Goal: Use online tool/utility

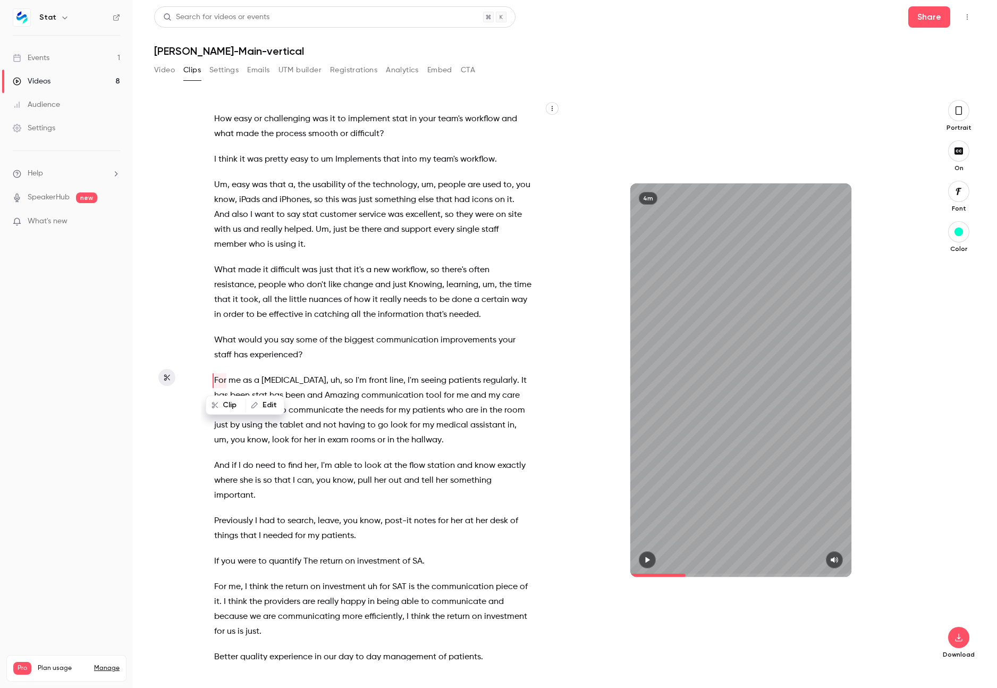
click at [357, 349] on p "What would you say some of the biggest communication improvements your staff ha…" at bounding box center [372, 348] width 317 height 30
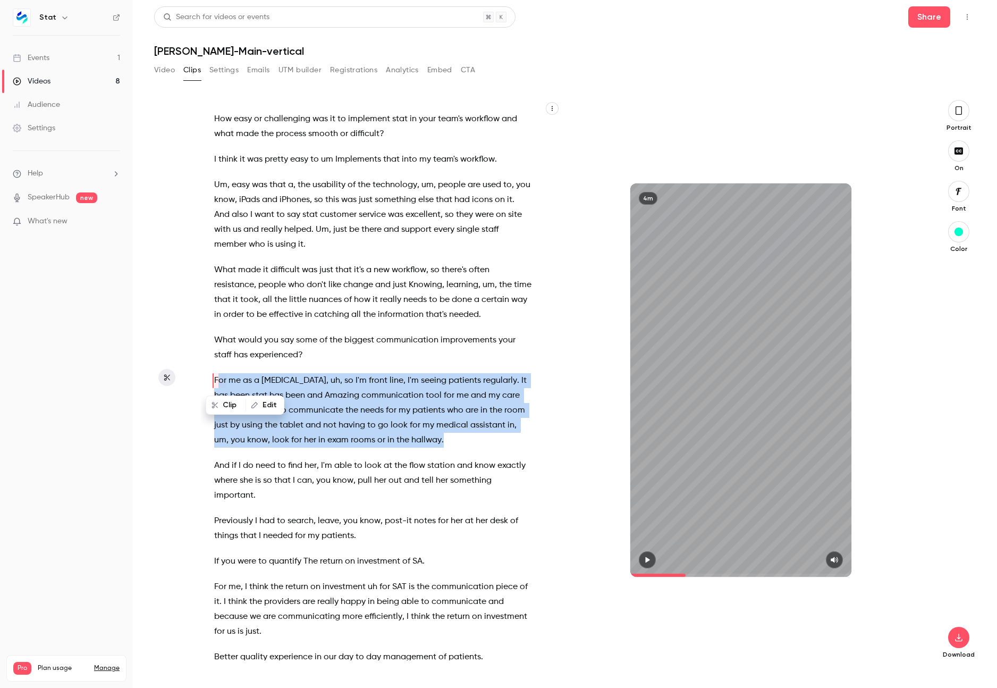
drag, startPoint x: 422, startPoint y: 436, endPoint x: 217, endPoint y: 378, distance: 212.9
click at [217, 378] on p "For me as a [MEDICAL_DATA] , uh , so I'm front line , I'm seeing patients regul…" at bounding box center [372, 410] width 317 height 74
click at [469, 462] on button "Edit" at bounding box center [473, 464] width 37 height 17
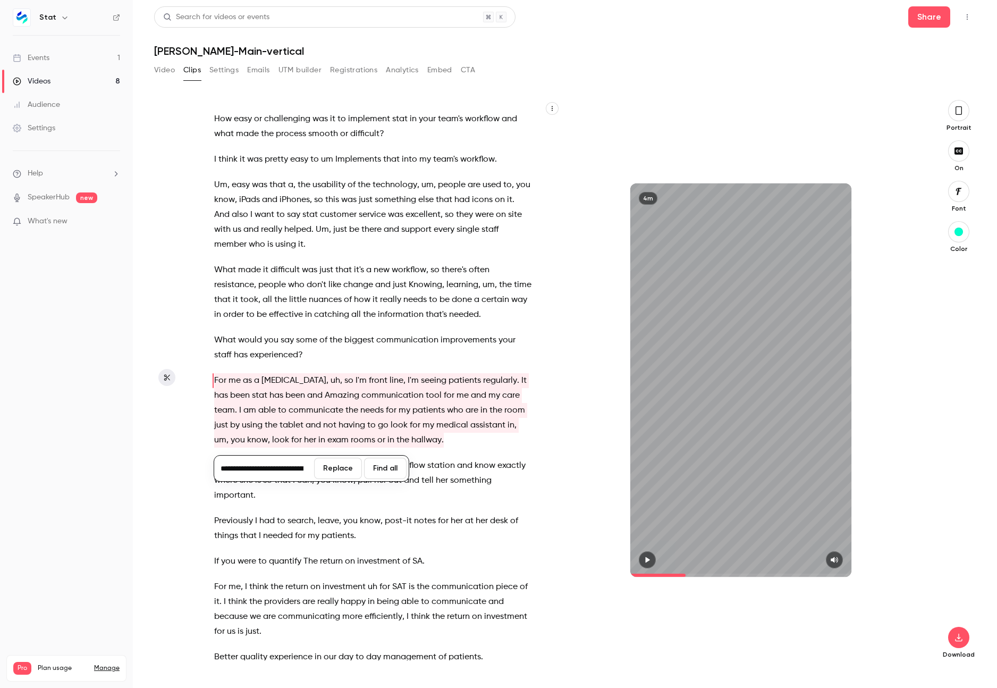
click at [338, 469] on button "Replace" at bounding box center [338, 468] width 48 height 21
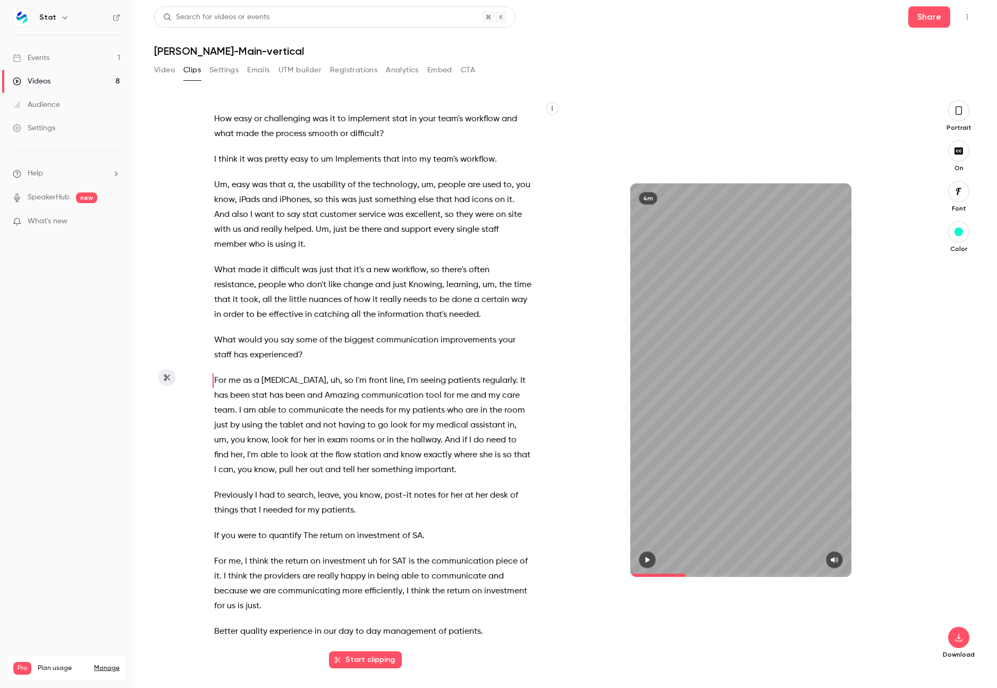
click at [270, 382] on span "For me as a [MEDICAL_DATA], uh, so I'm front line, I'm seeing patients regularl…" at bounding box center [371, 410] width 314 height 74
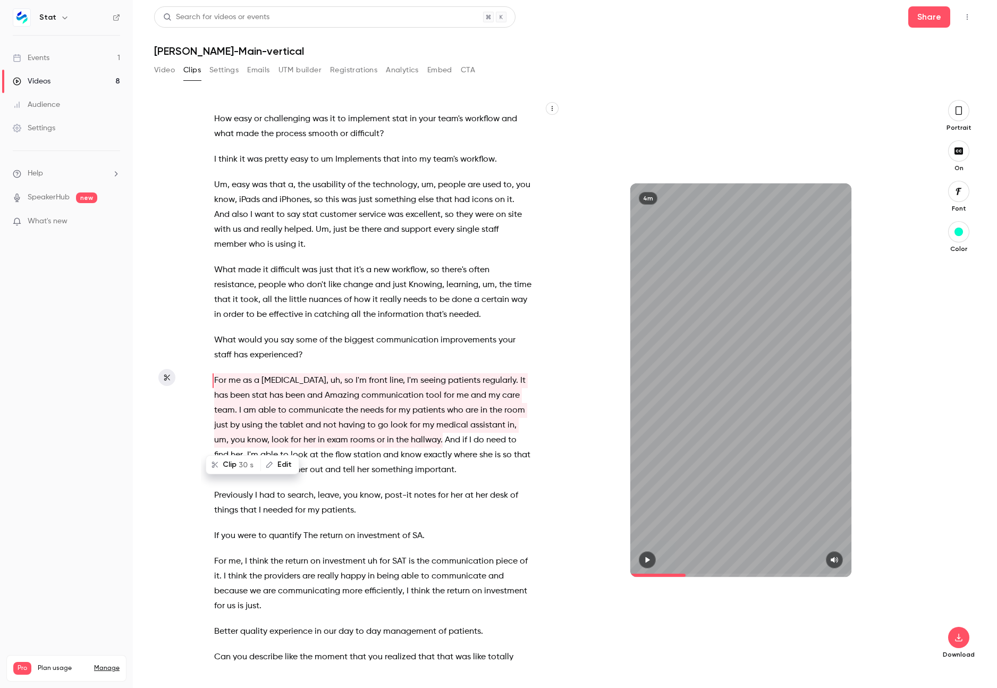
click at [270, 382] on span "For me as a [MEDICAL_DATA], uh, so I'm front line, I'm seeing patients regularl…" at bounding box center [371, 410] width 314 height 74
click at [443, 488] on span "for" at bounding box center [443, 495] width 11 height 15
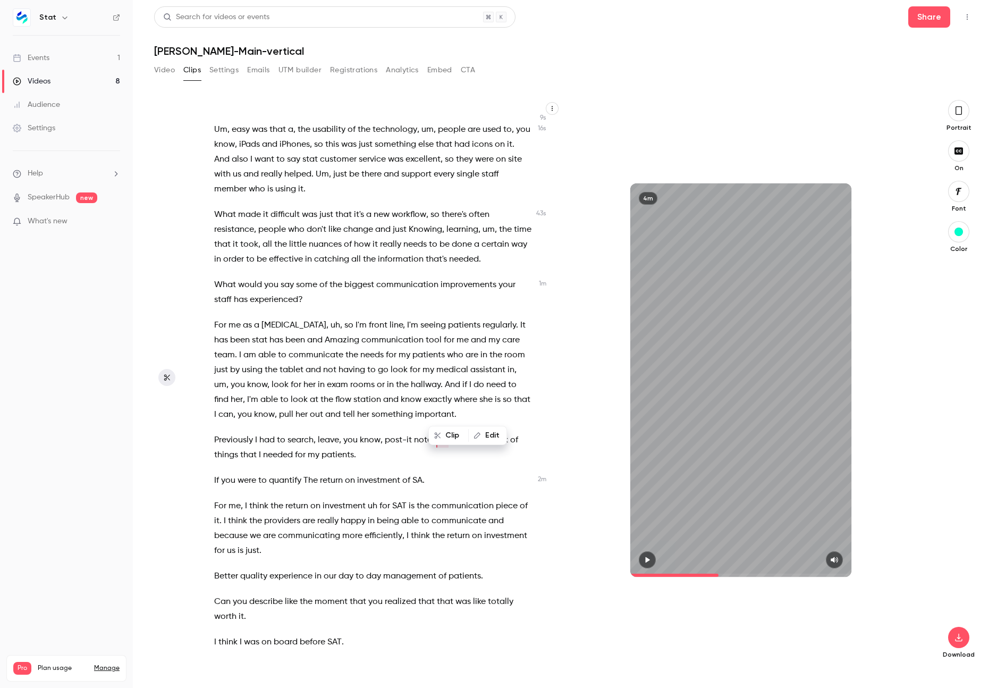
scroll to position [110, 0]
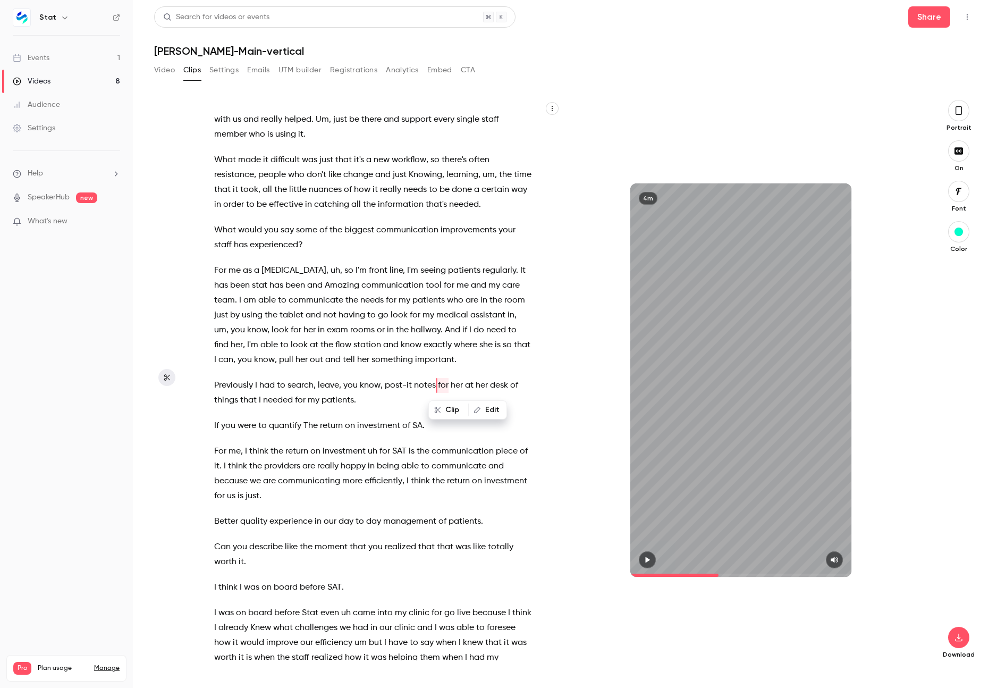
click at [469, 328] on span "I" at bounding box center [470, 330] width 2 height 15
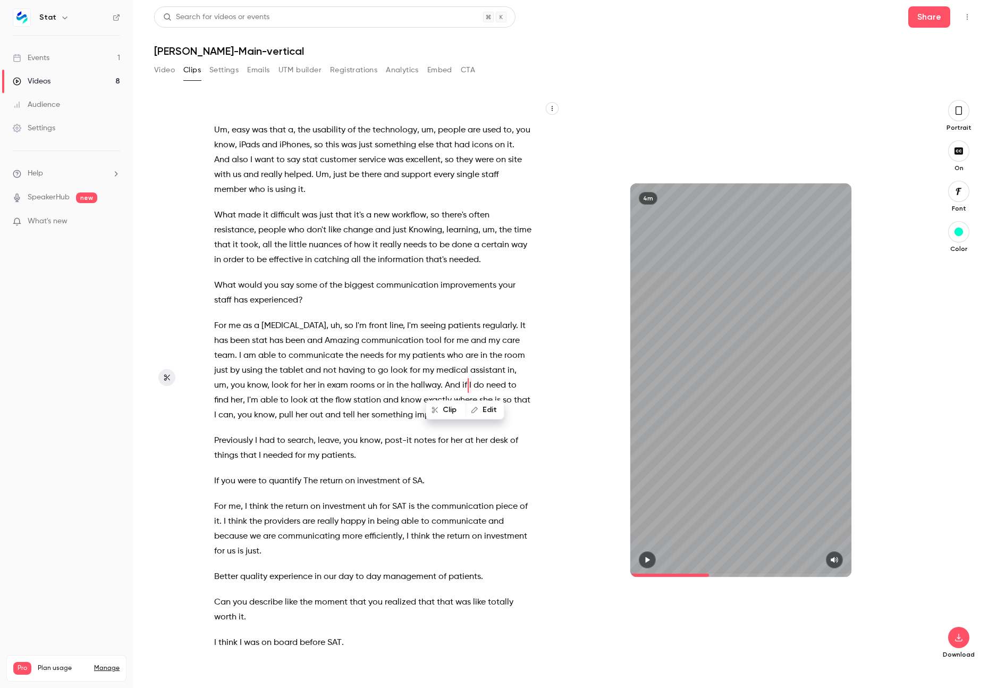
click at [215, 324] on span "For me as a [MEDICAL_DATA], uh, so I'm front line, I'm seeing patients regularl…" at bounding box center [371, 355] width 314 height 74
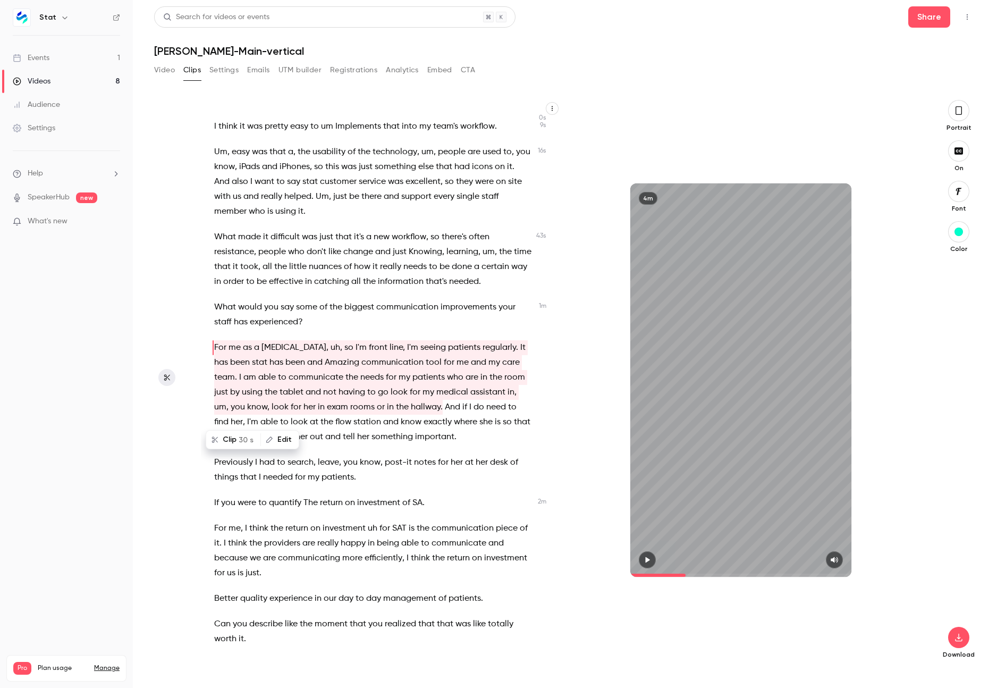
scroll to position [25, 0]
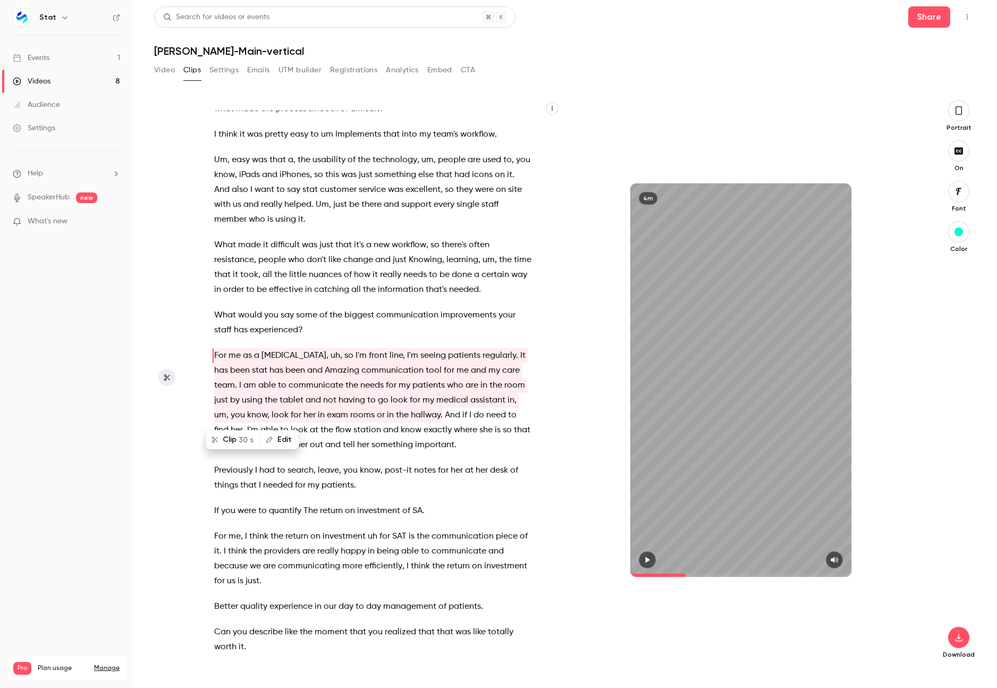
click at [229, 437] on button "Clip 30 s" at bounding box center [233, 439] width 53 height 17
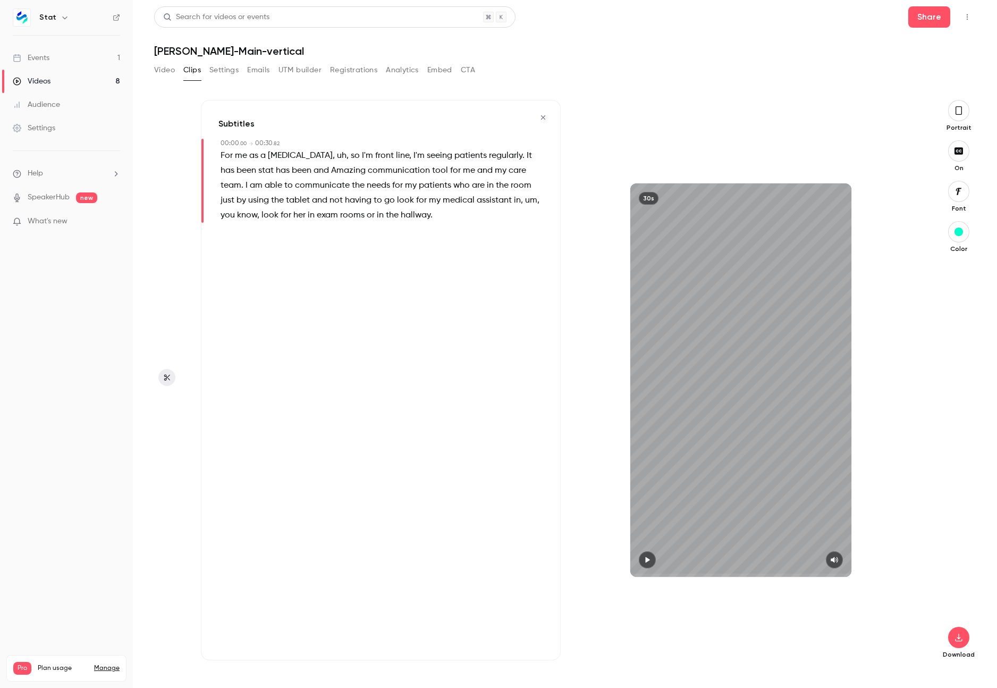
click at [542, 119] on icon "button" at bounding box center [543, 117] width 9 height 7
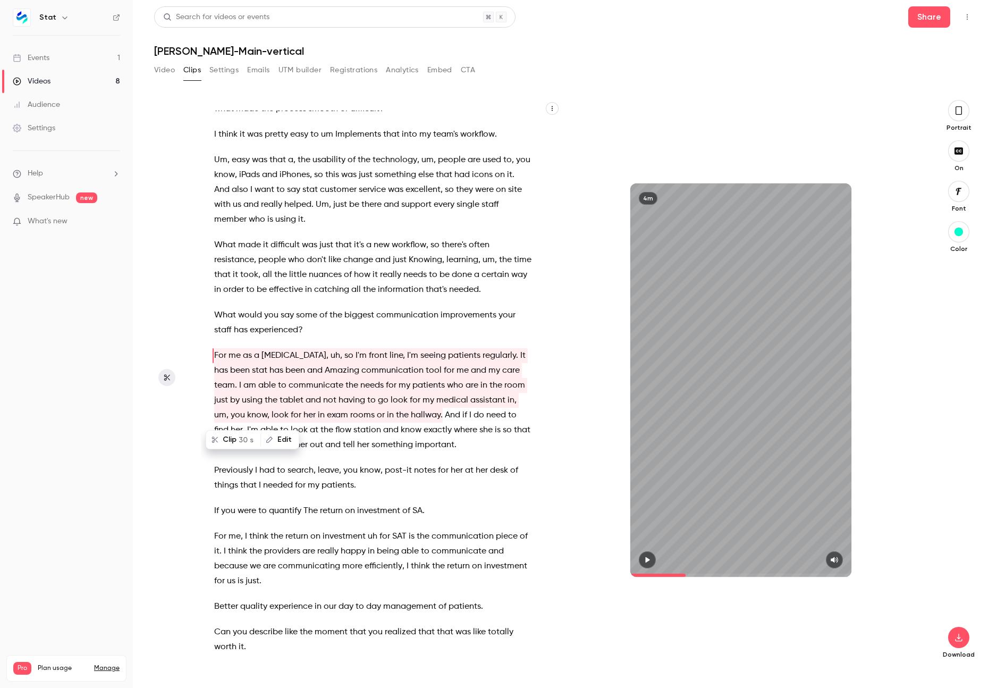
click at [380, 516] on span "investment" at bounding box center [378, 510] width 43 height 15
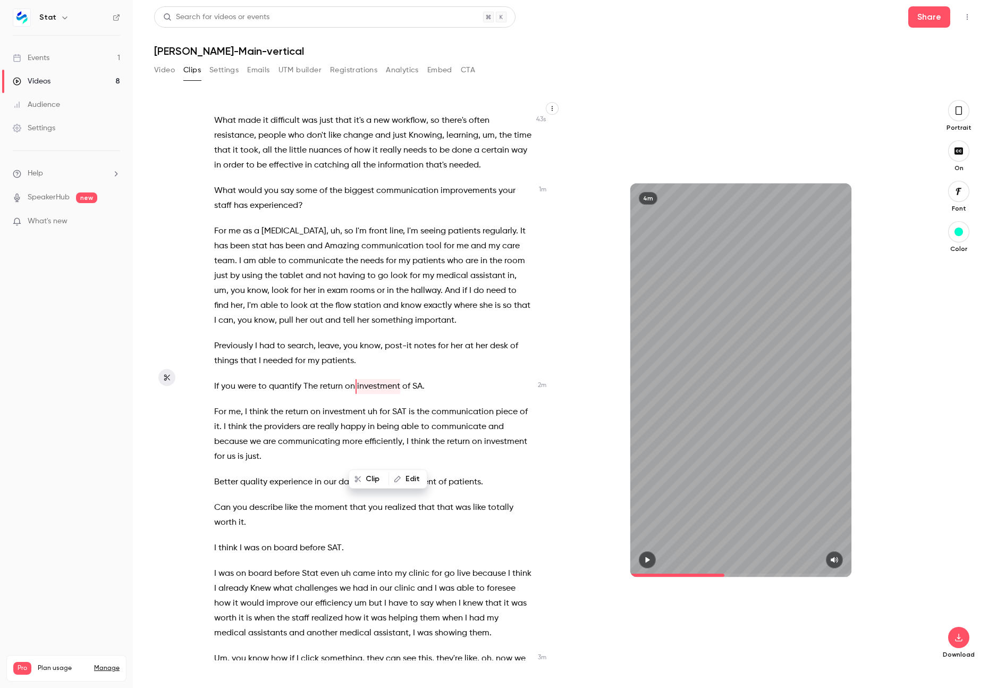
scroll to position [150, 0]
click at [445, 347] on span "for" at bounding box center [443, 345] width 11 height 15
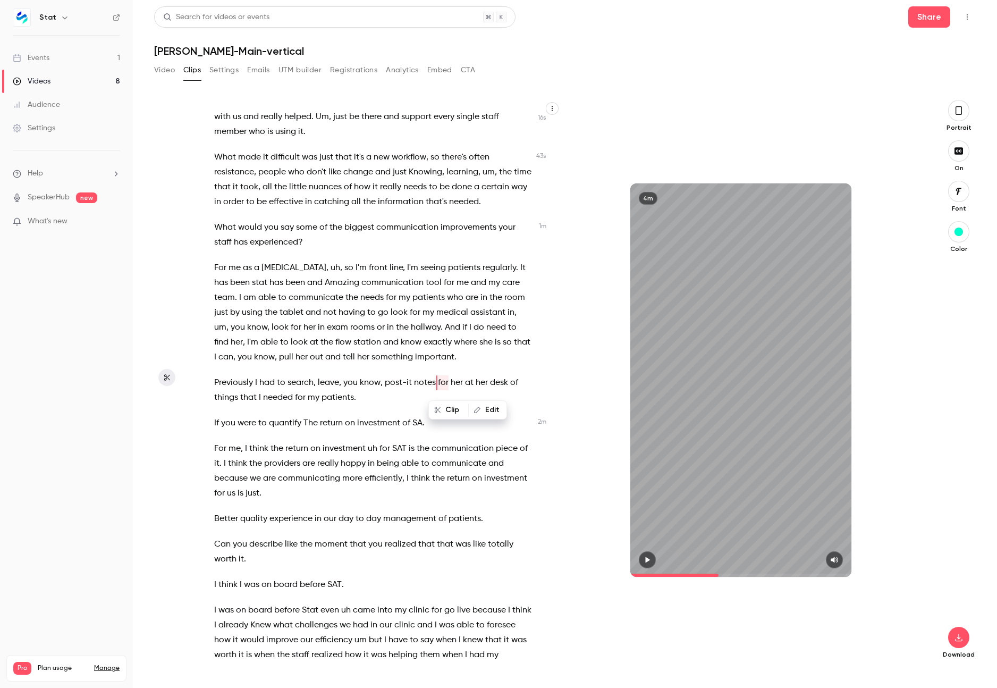
scroll to position [110, 0]
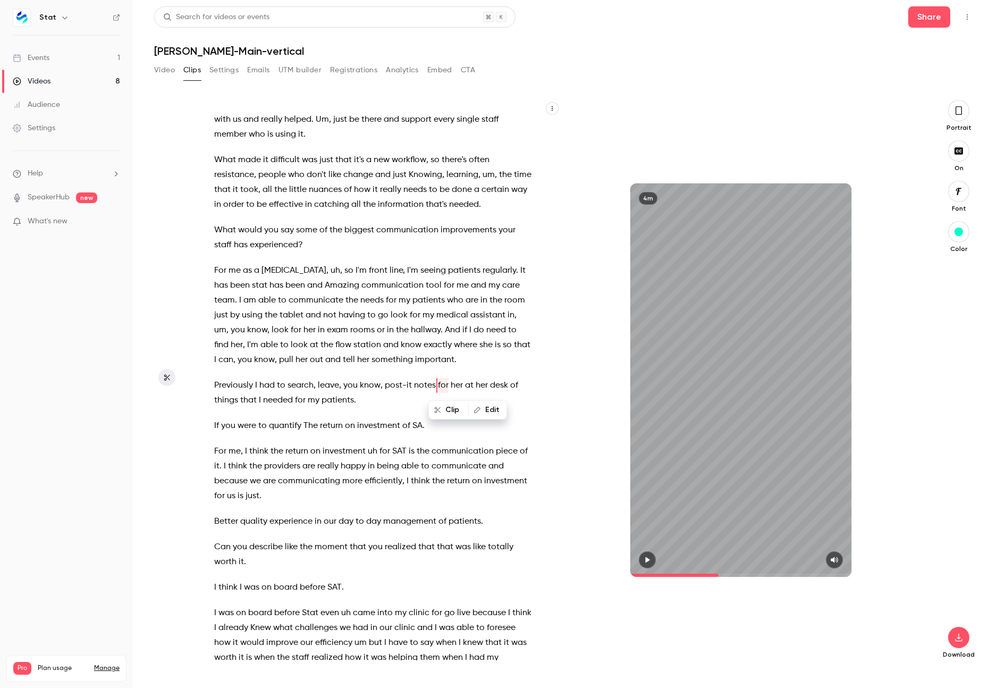
click at [261, 187] on span at bounding box center [262, 190] width 2 height 9
type input "**"
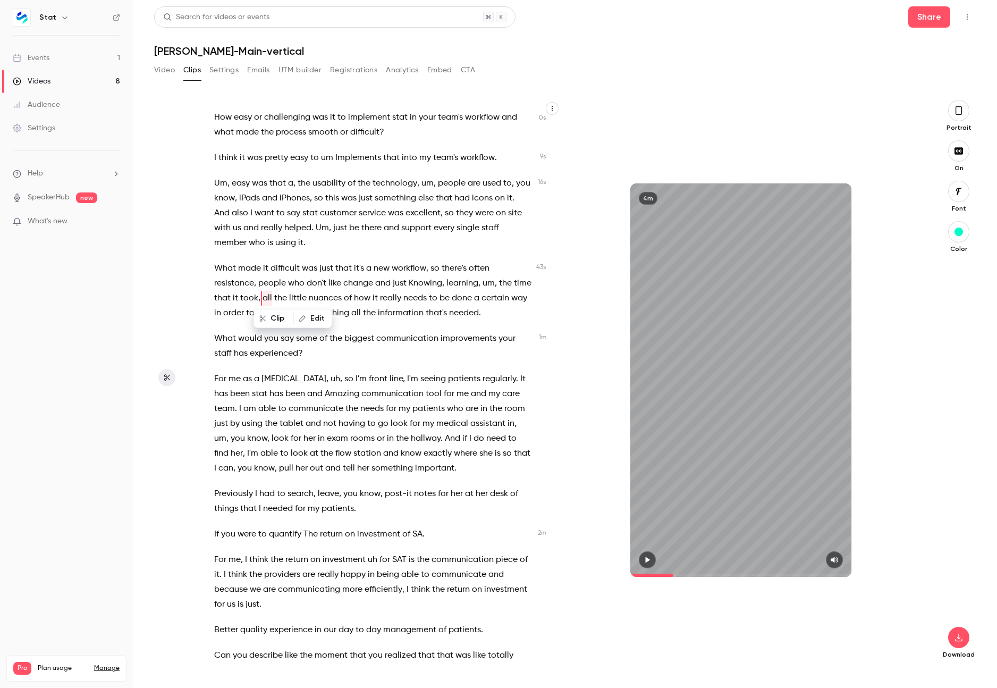
scroll to position [0, 0]
click at [167, 71] on button "Video" at bounding box center [164, 70] width 21 height 17
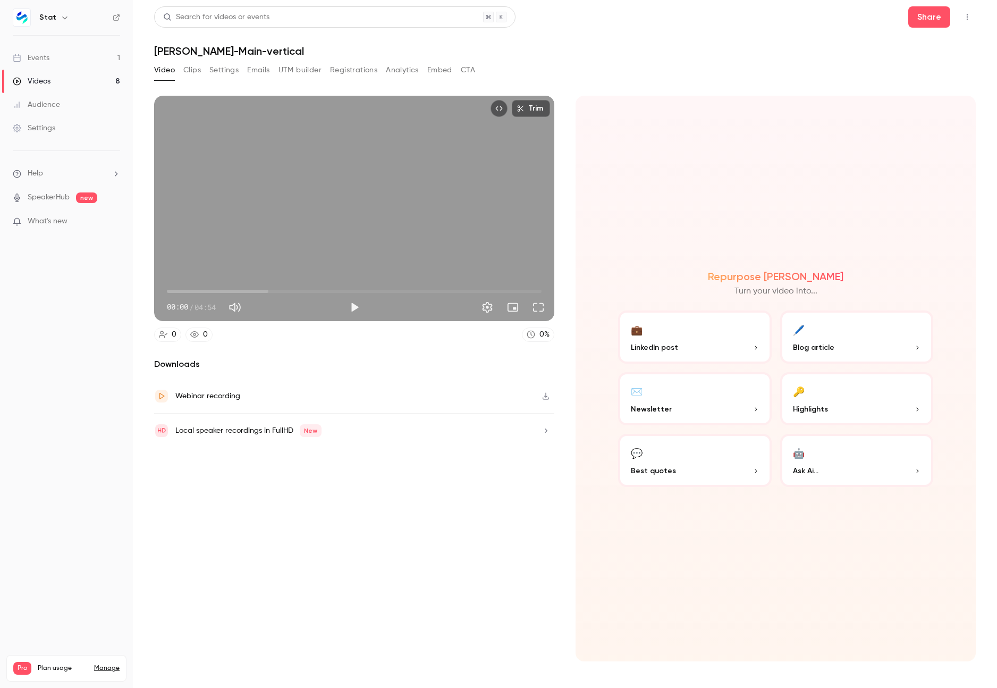
click at [197, 69] on button "Clips" at bounding box center [192, 70] width 18 height 17
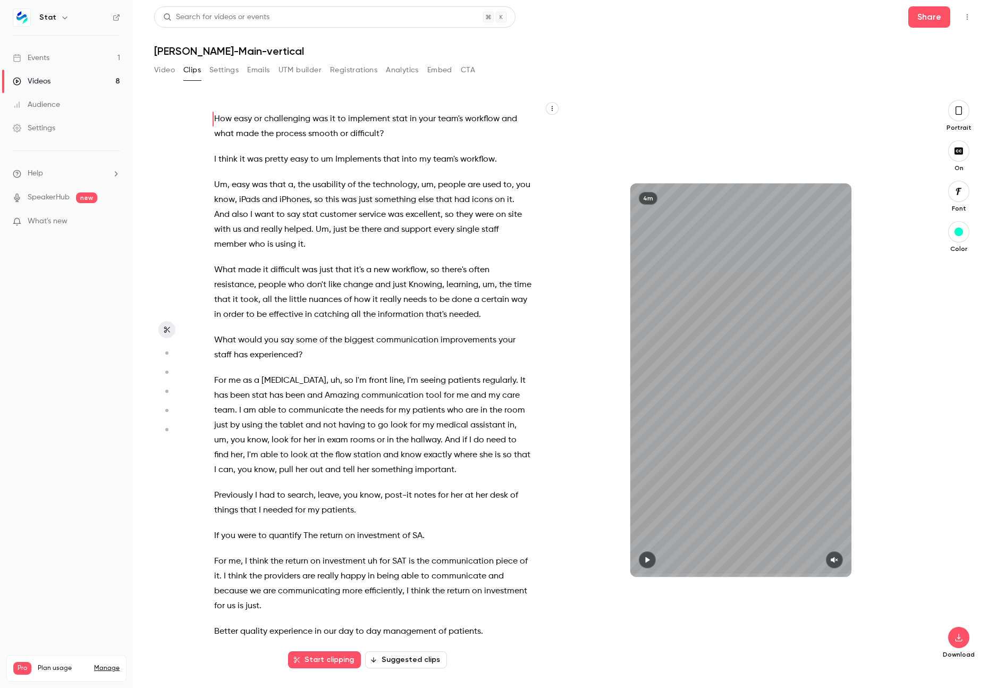
click at [166, 352] on circle "button" at bounding box center [166, 352] width 3 height 3
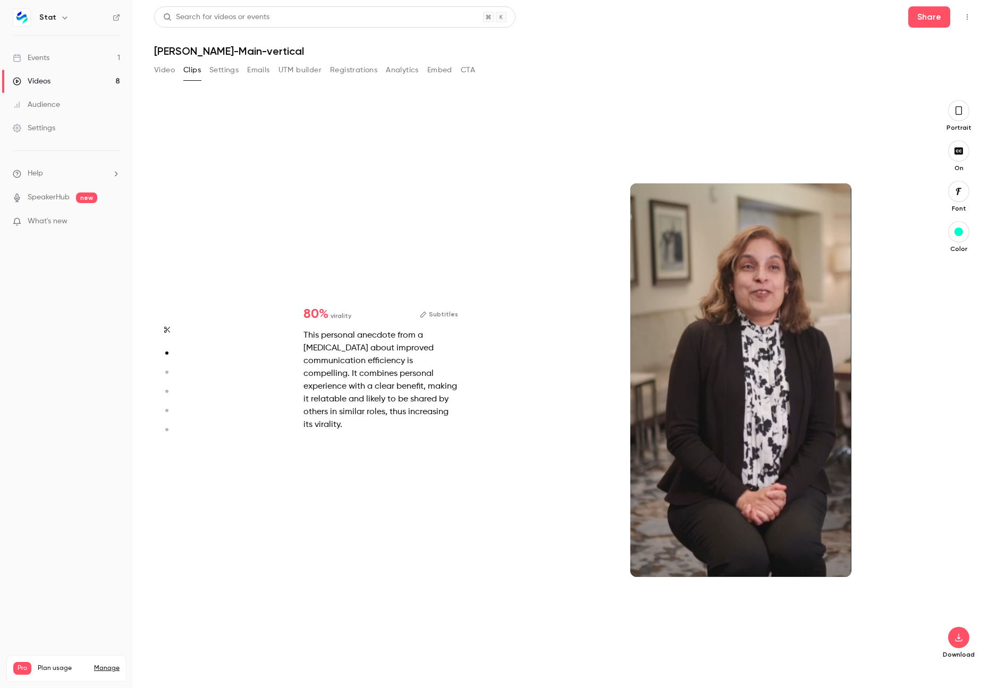
scroll to position [569, 0]
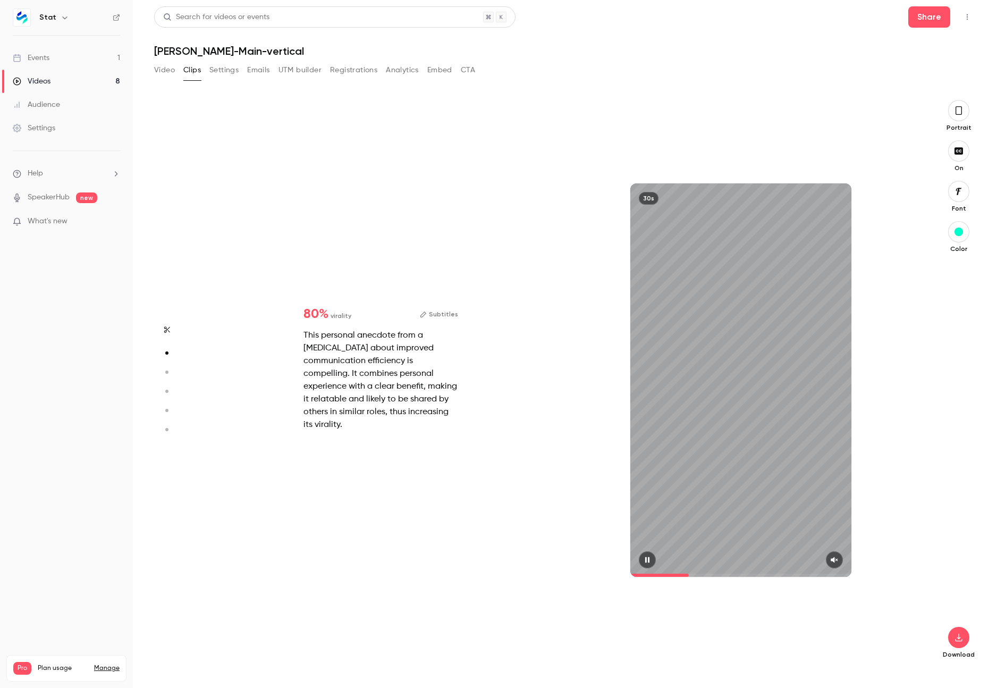
click at [835, 560] on icon "button" at bounding box center [834, 560] width 7 height 6
click at [647, 559] on icon "button" at bounding box center [647, 559] width 9 height 7
type input "****"
